Goal: Transaction & Acquisition: Purchase product/service

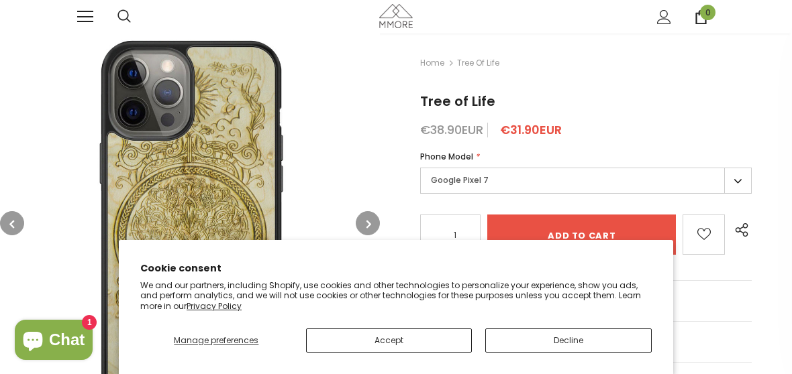
click at [430, 344] on button "Accept" at bounding box center [389, 341] width 166 height 24
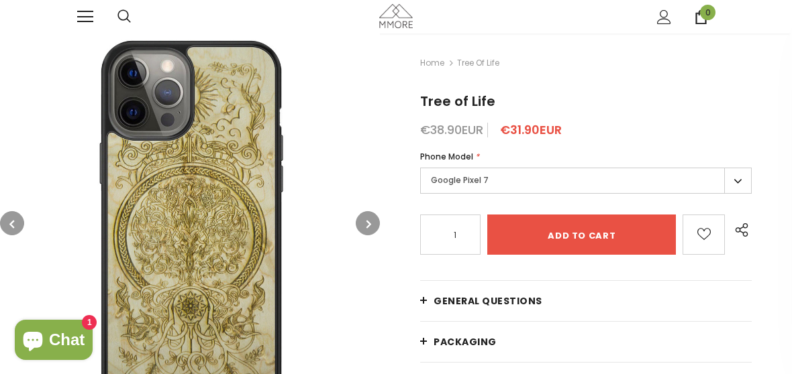
click at [360, 226] on button "button" at bounding box center [368, 223] width 24 height 24
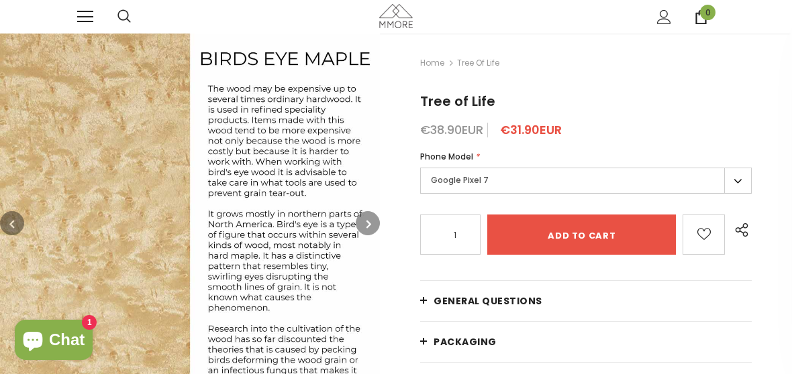
click at [370, 224] on icon "button" at bounding box center [368, 223] width 5 height 13
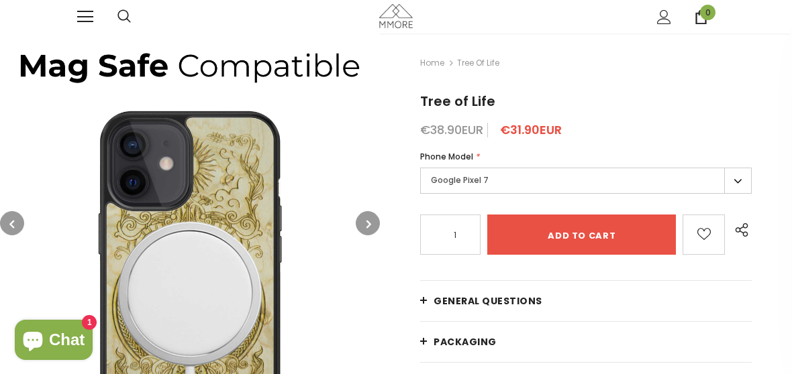
click at [372, 224] on button "button" at bounding box center [368, 223] width 24 height 24
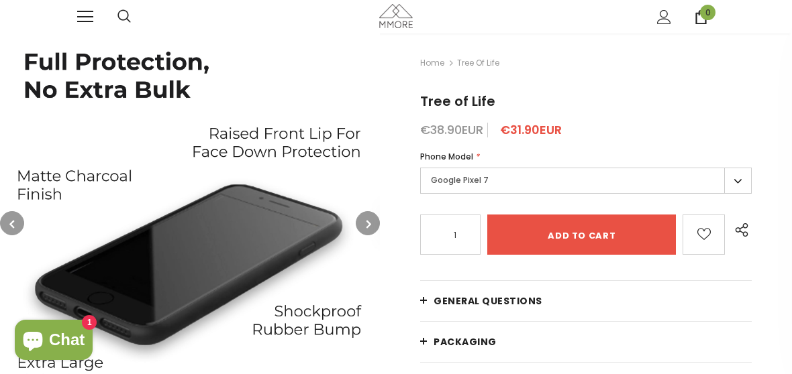
click at [378, 227] on button "button" at bounding box center [368, 223] width 24 height 24
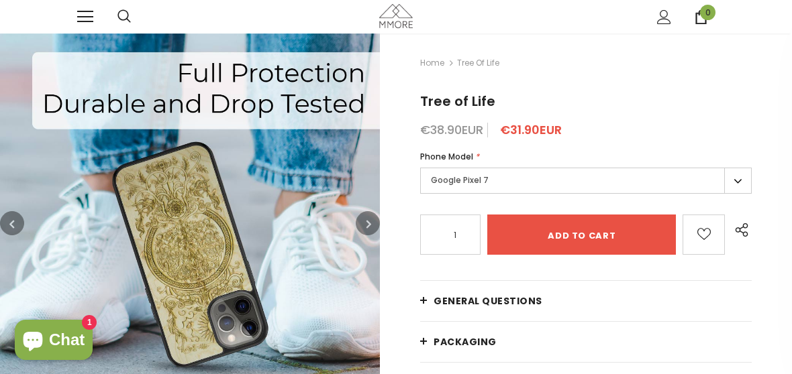
click at [367, 231] on button "button" at bounding box center [368, 223] width 24 height 24
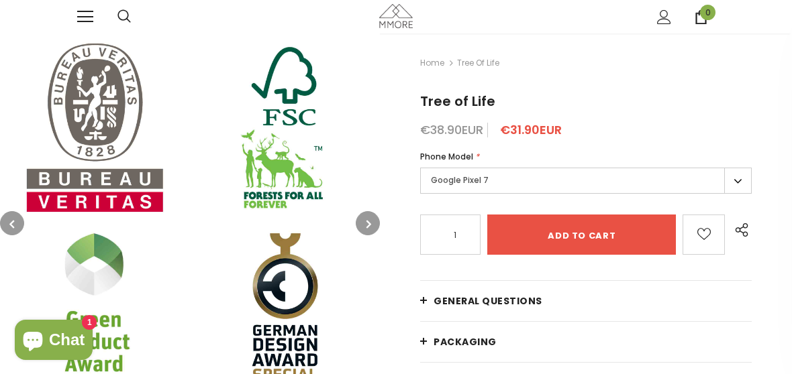
click at [367, 230] on icon "button" at bounding box center [368, 223] width 5 height 13
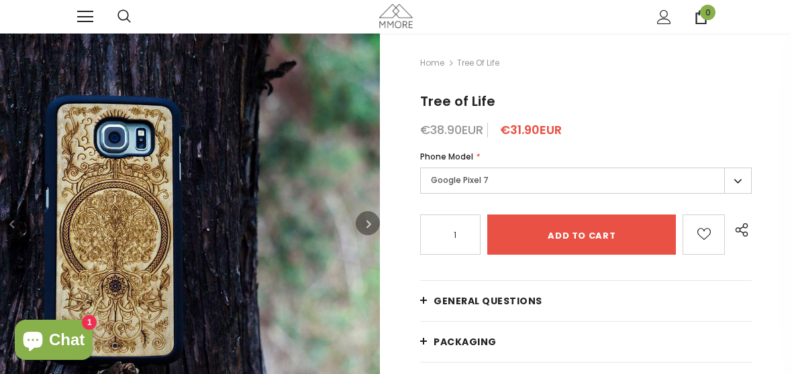
click at [368, 231] on button "button" at bounding box center [368, 223] width 24 height 24
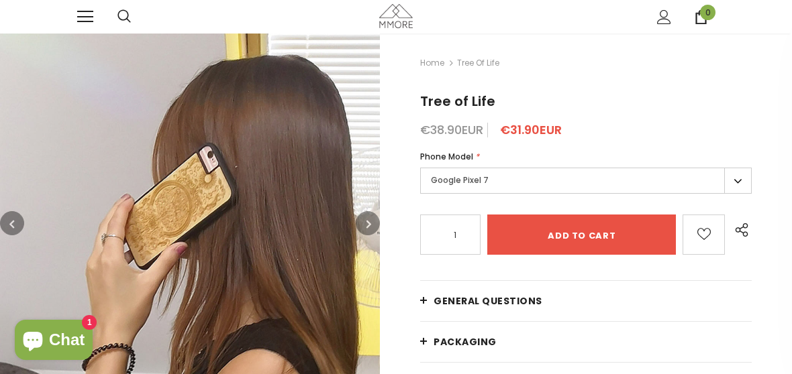
click at [364, 229] on button "button" at bounding box center [368, 223] width 24 height 24
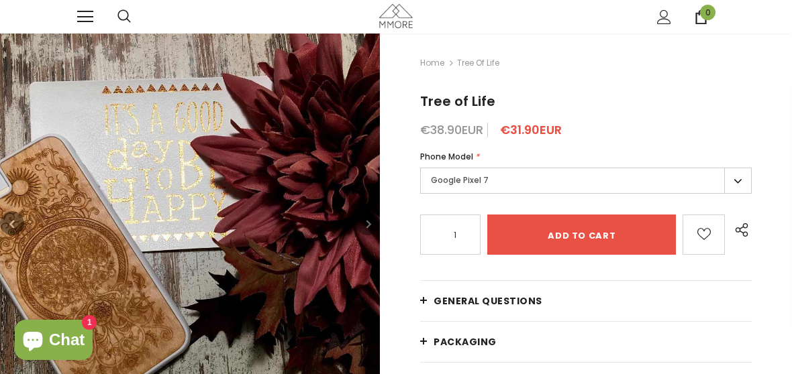
click at [368, 227] on icon "button" at bounding box center [368, 223] width 5 height 13
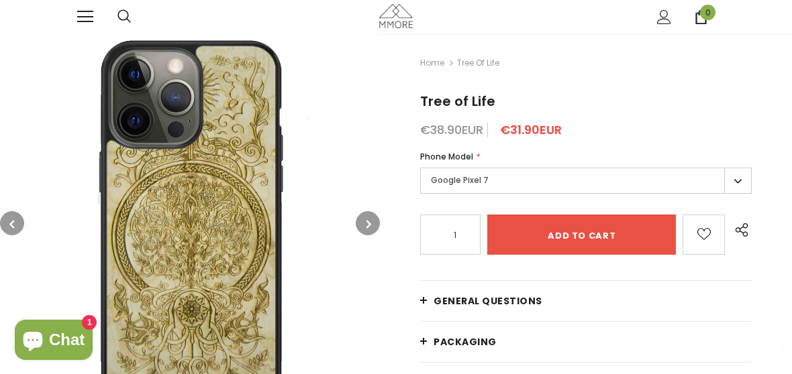
click at [366, 228] on icon "button" at bounding box center [368, 223] width 5 height 13
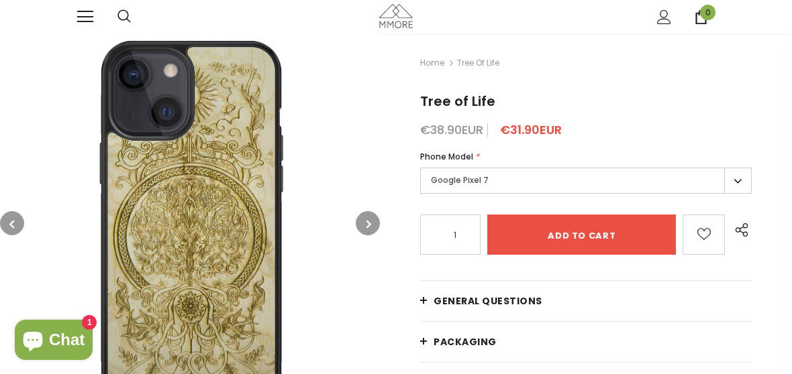
click at [365, 231] on button "button" at bounding box center [368, 223] width 24 height 24
